Goal: Navigation & Orientation: Find specific page/section

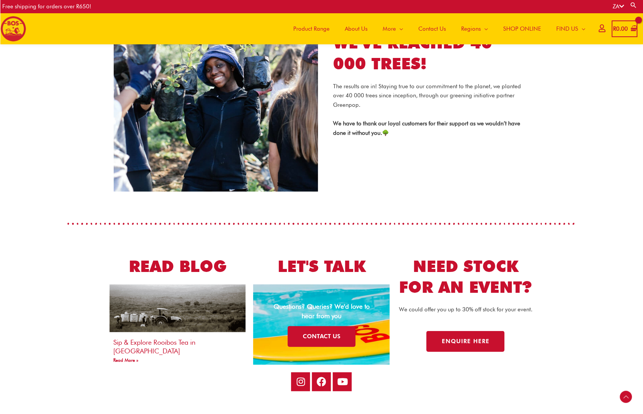
scroll to position [1199, 0]
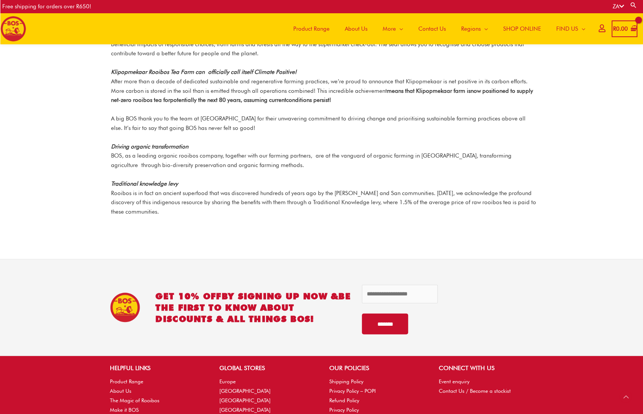
scroll to position [944, 0]
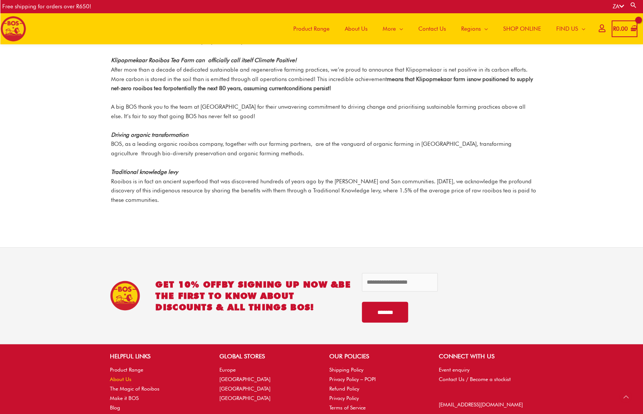
click at [118, 376] on link "About Us" at bounding box center [121, 379] width 22 height 6
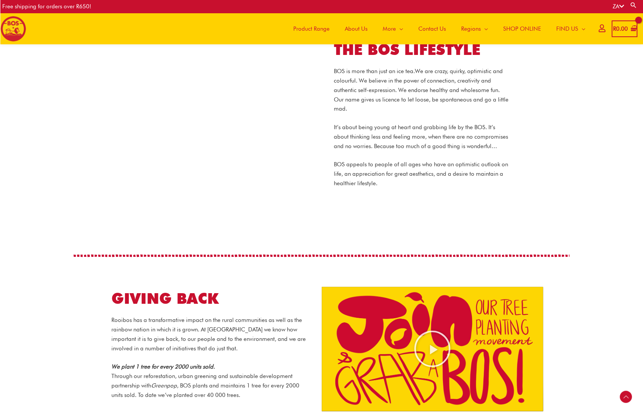
scroll to position [528, 0]
